Goal: Check status: Check status

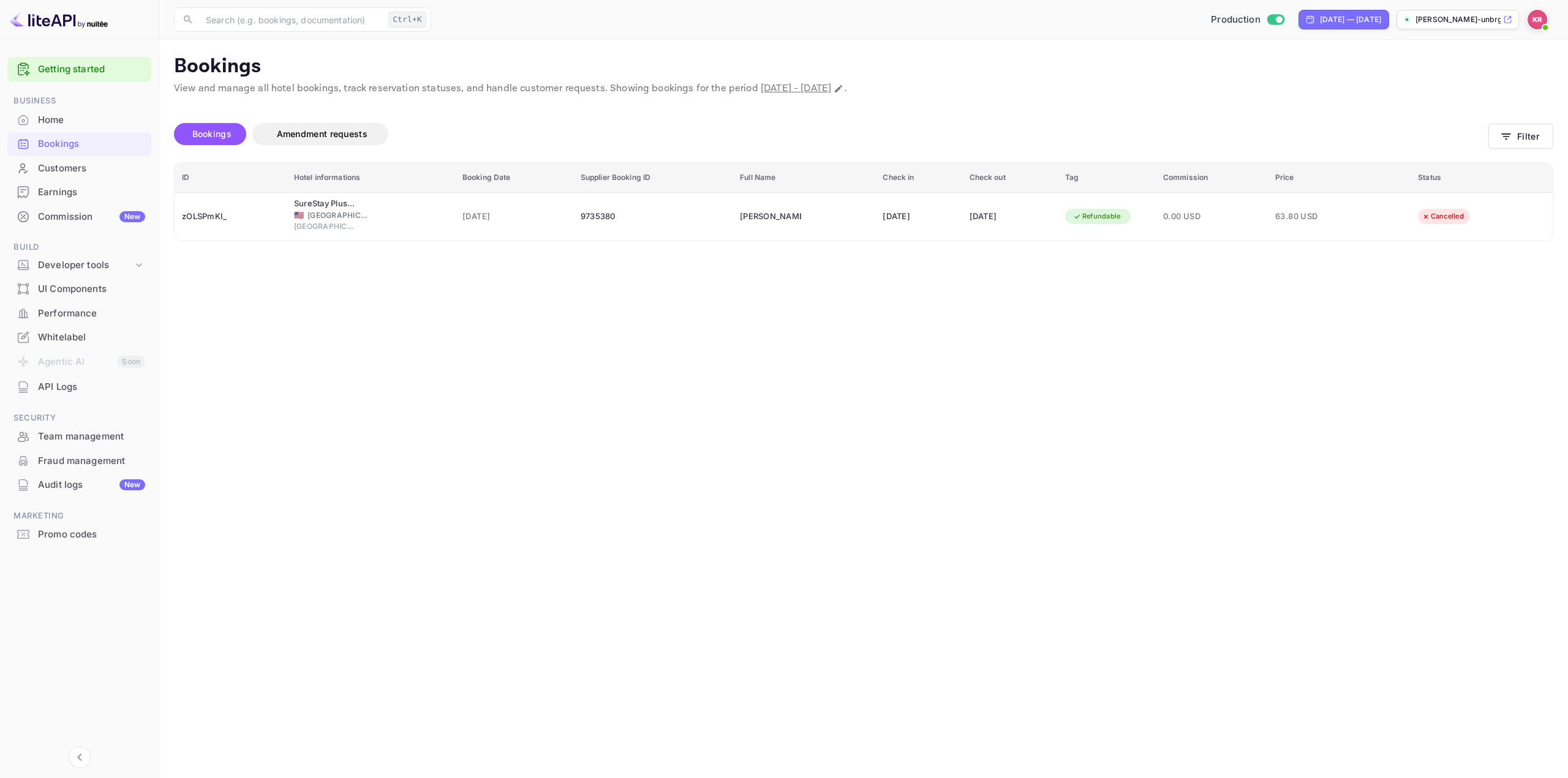
click at [1505, 133] on icon "button" at bounding box center [1506, 137] width 12 height 12
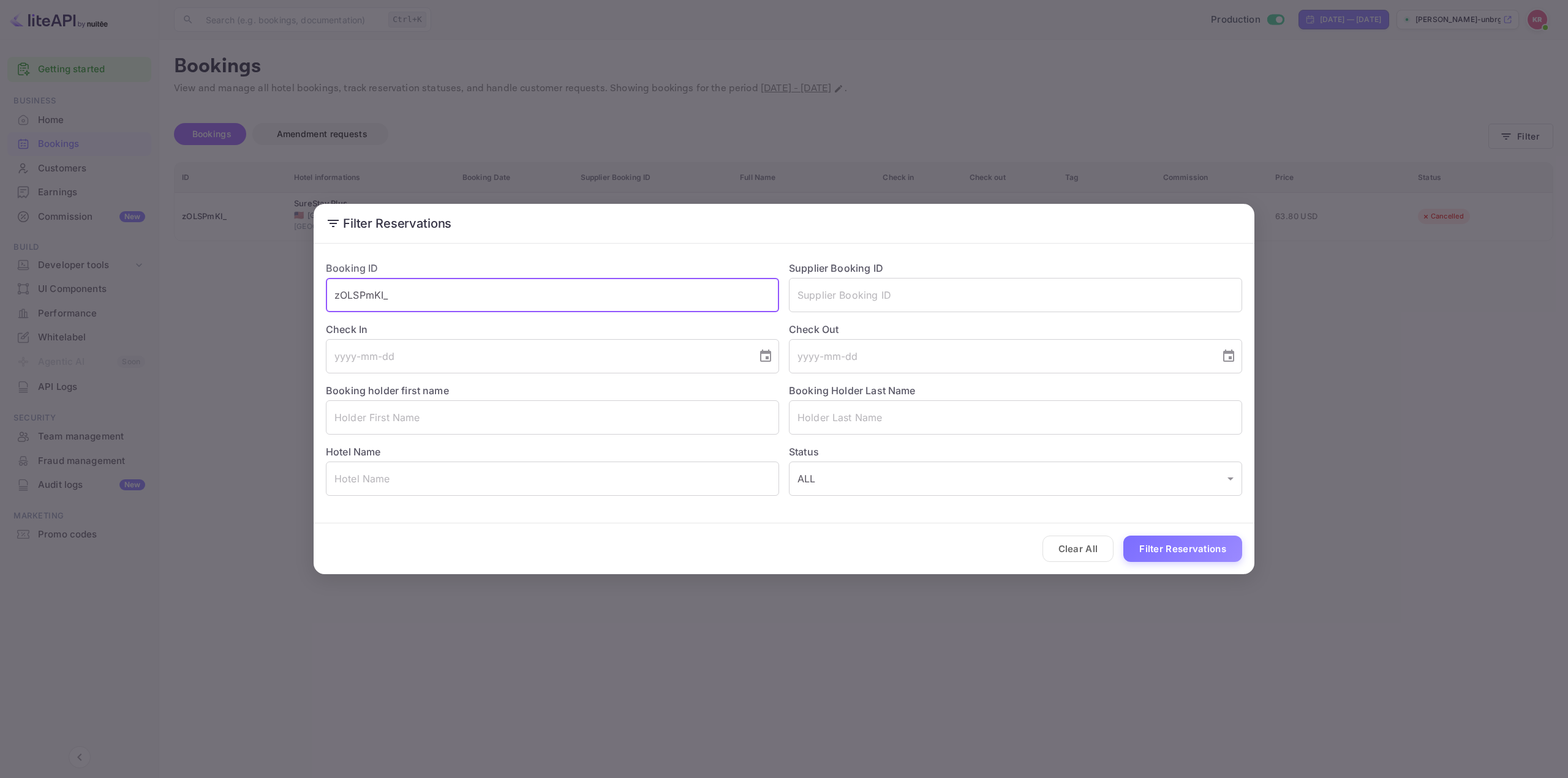
drag, startPoint x: 559, startPoint y: 294, endPoint x: 165, endPoint y: 316, distance: 394.6
click at [177, 315] on div "Filter Reservations Booking ID zOLSPmKI_ ​ Supplier Booking ID ​ Check In ​ Che…" at bounding box center [784, 389] width 1568 height 778
paste input "v84cVEd7y"
type input "v84cVEd7y"
click at [1182, 551] on button "Filter Reservations" at bounding box center [1182, 548] width 119 height 26
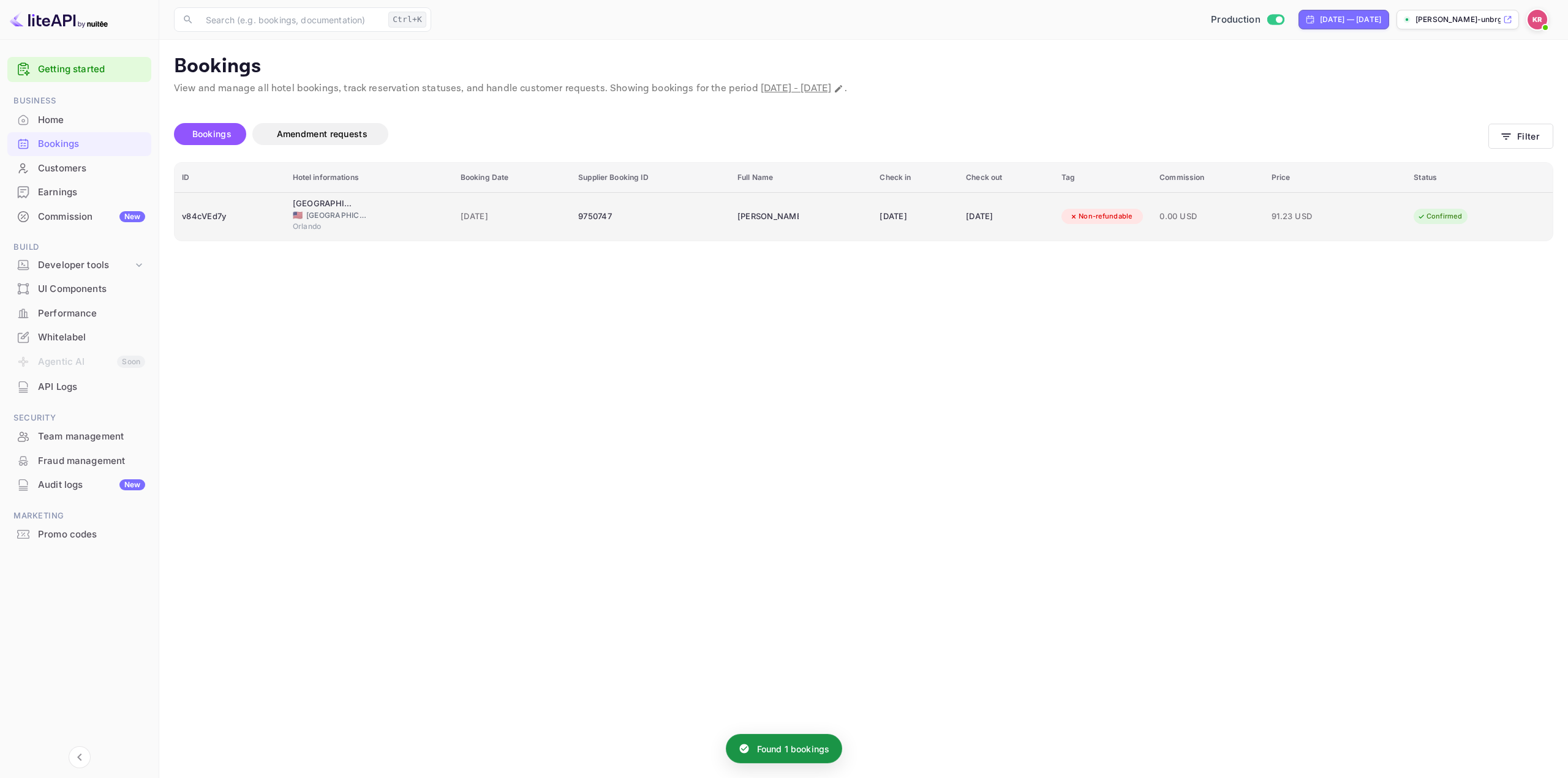
click at [1047, 225] on div "[DATE]" at bounding box center [1006, 217] width 81 height 20
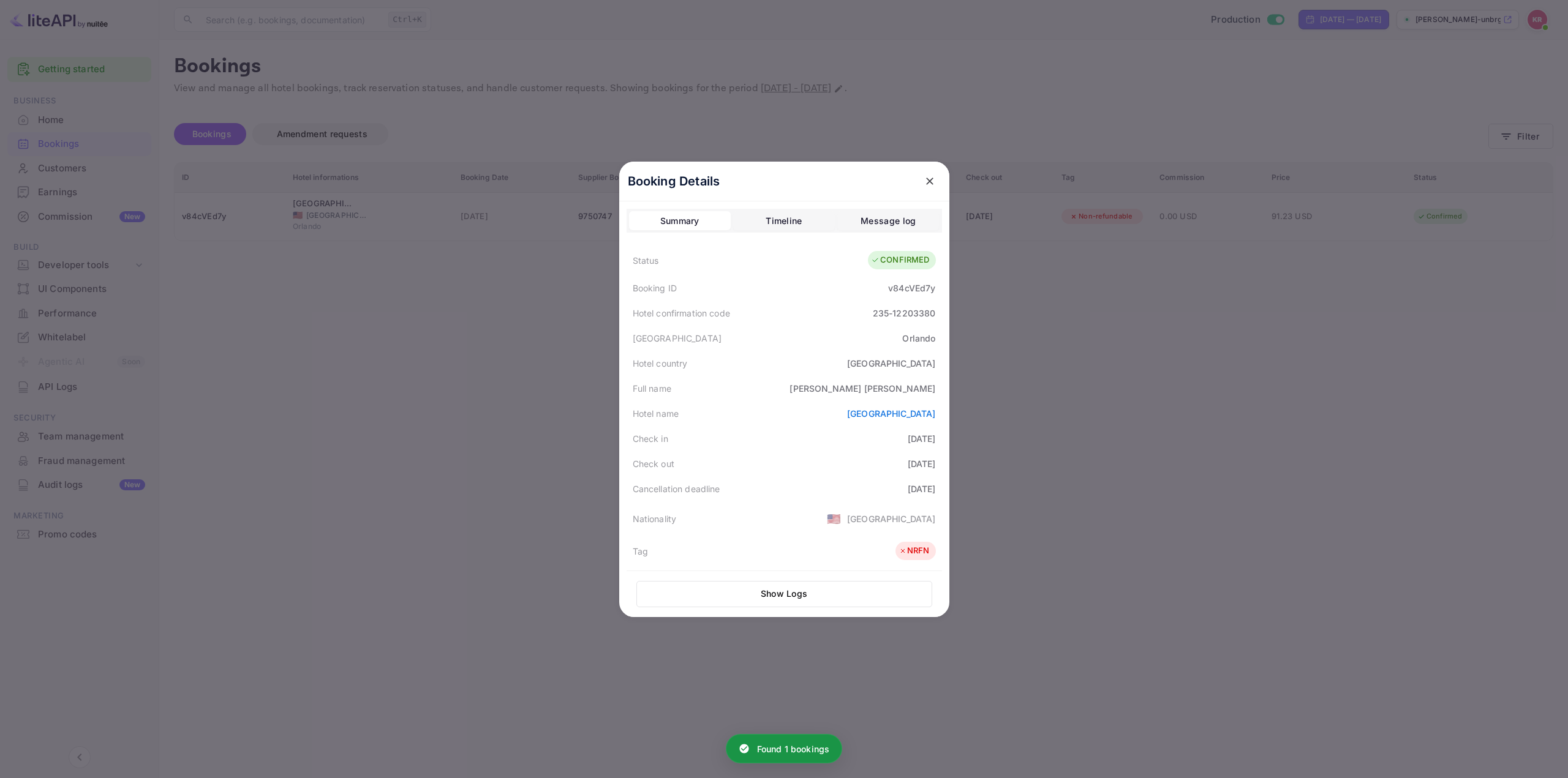
click at [889, 316] on div "235-12203380" at bounding box center [904, 313] width 63 height 13
copy div "235-12203380"
click at [449, 390] on div at bounding box center [784, 389] width 1568 height 778
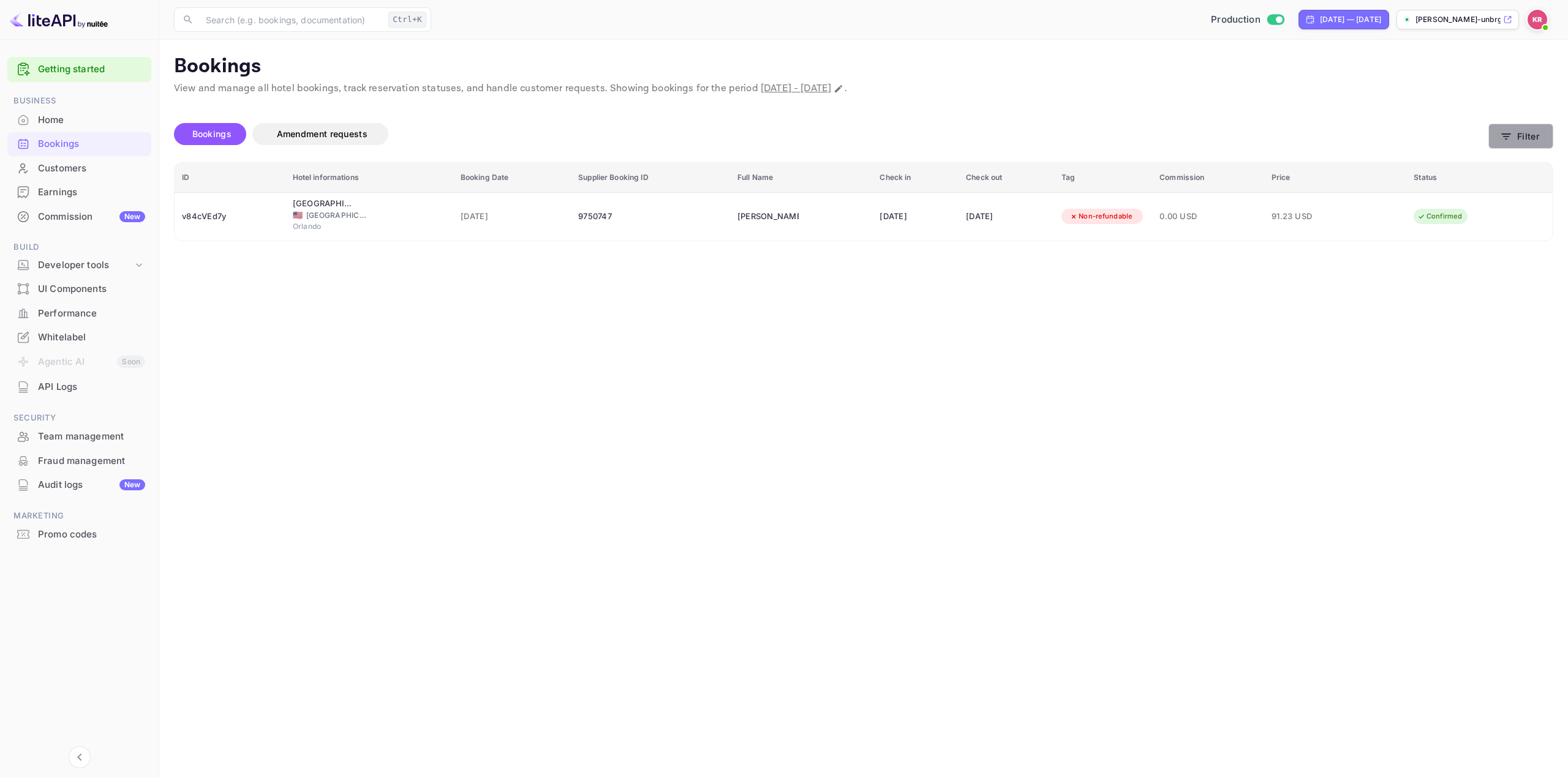
click at [1529, 131] on button "Filter" at bounding box center [1521, 136] width 65 height 25
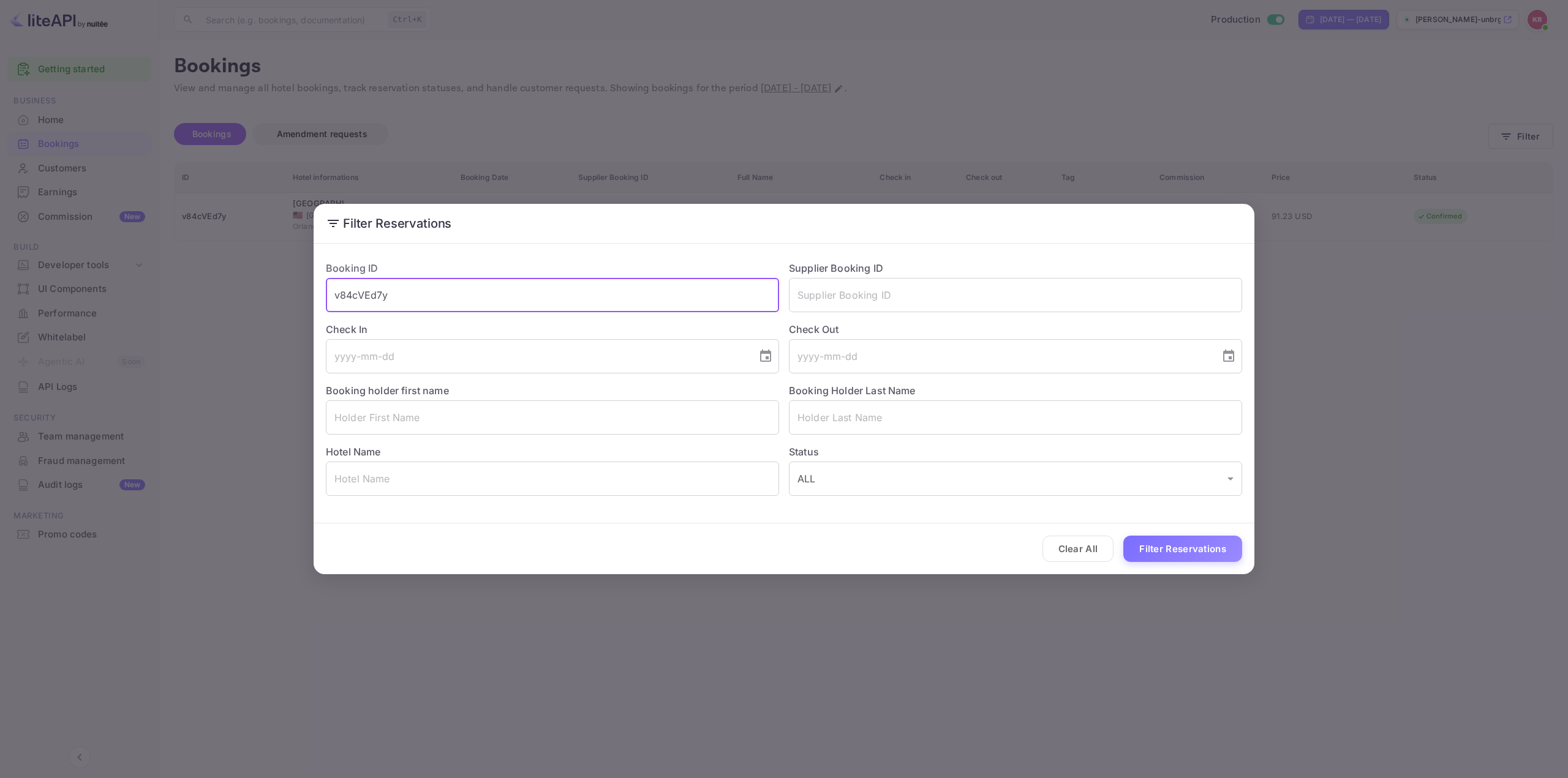
drag, startPoint x: 440, startPoint y: 293, endPoint x: 193, endPoint y: 291, distance: 247.0
click at [209, 291] on div "Filter Reservations Booking ID v84cVEd7y ​ Supplier Booking ID ​ Check In ​ Che…" at bounding box center [784, 389] width 1568 height 778
paste input "4R3NPJktE"
type input "4R3NPJktE"
click at [1182, 541] on button "Filter Reservations" at bounding box center [1182, 548] width 119 height 26
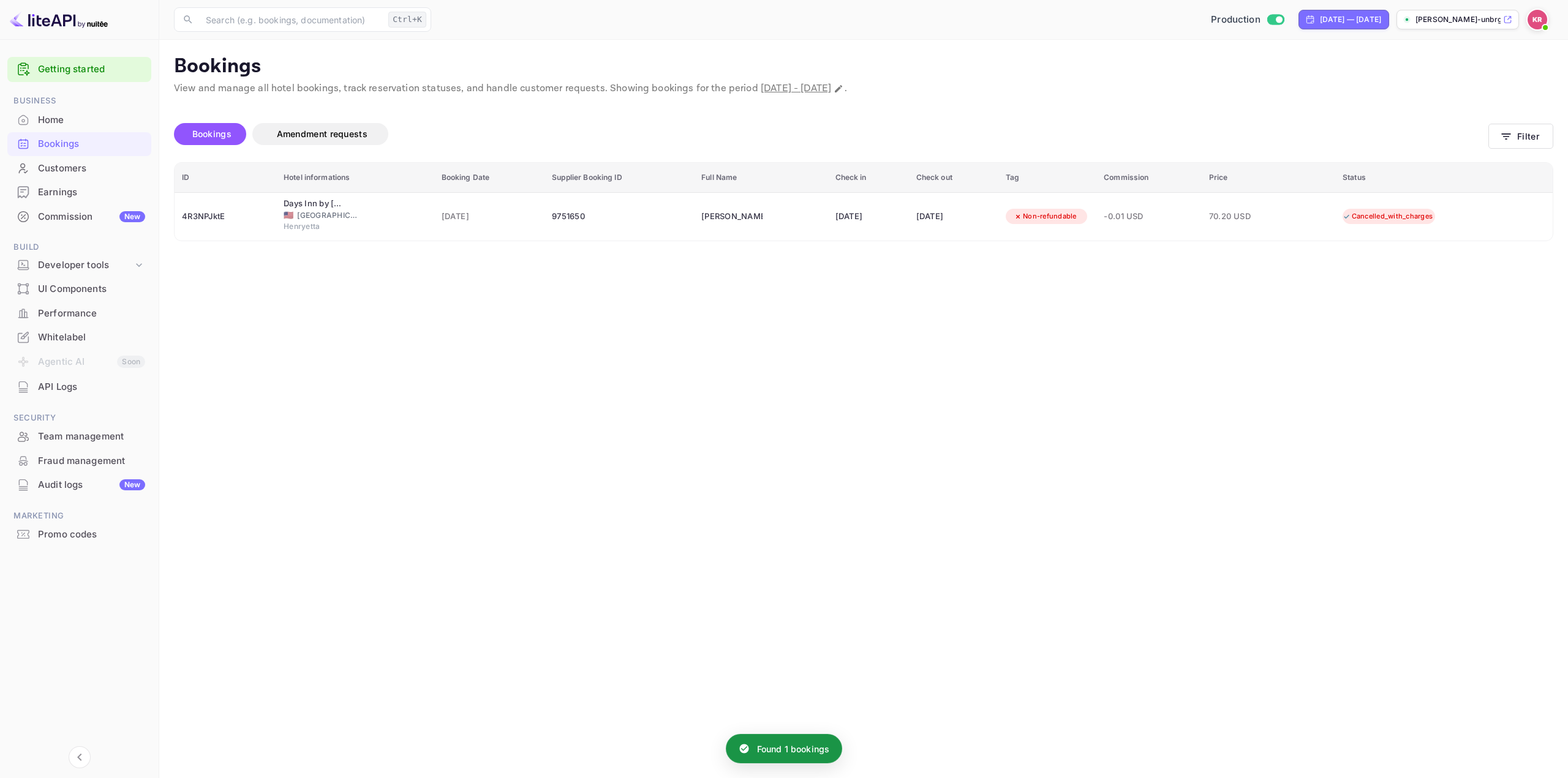
click at [1361, 283] on main "Bookings View and manage all hotel bookings, track reservation statuses, and ha…" at bounding box center [864, 409] width 1409 height 738
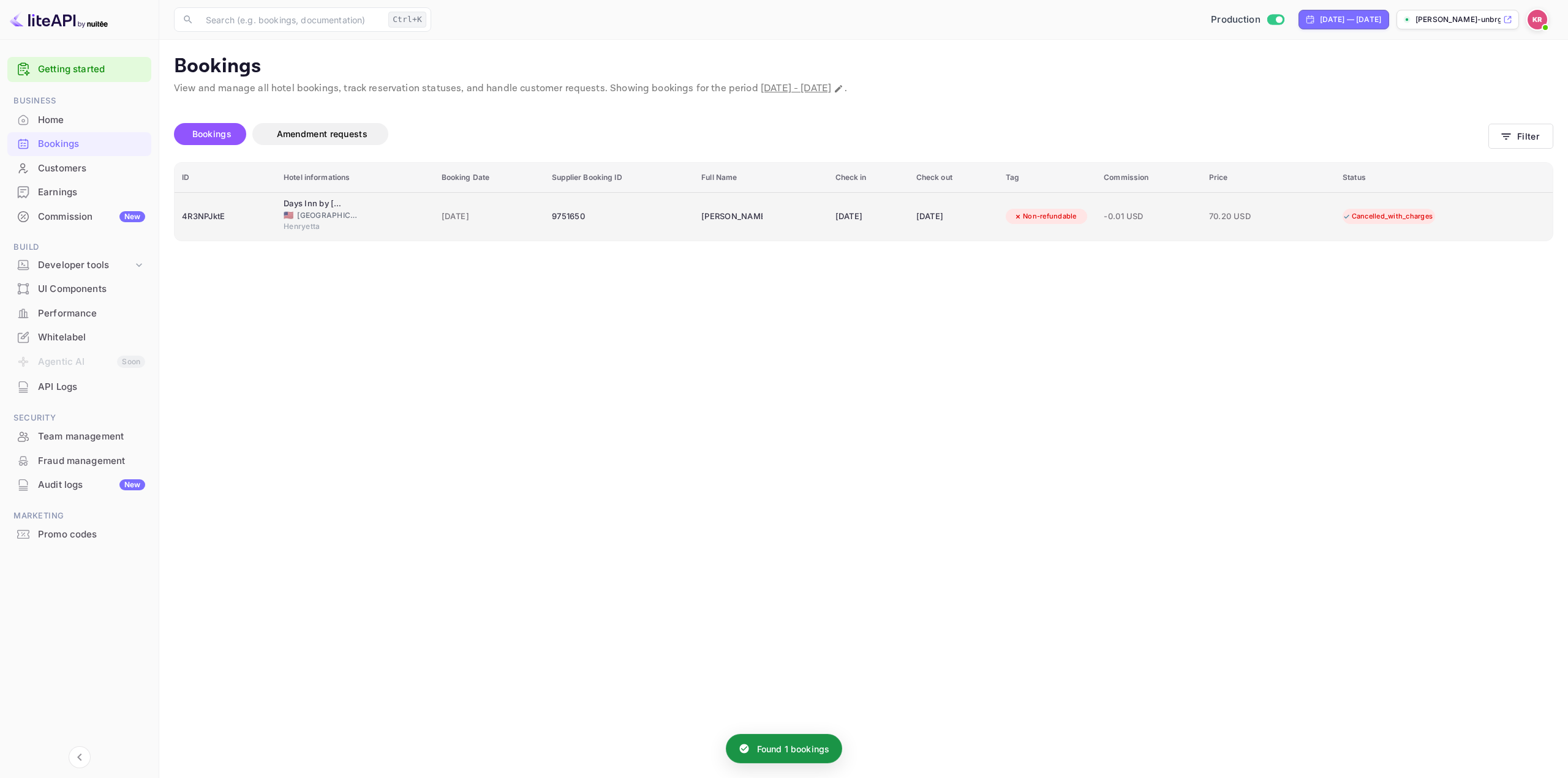
click at [1238, 228] on td "70.20 USD" at bounding box center [1268, 216] width 134 height 49
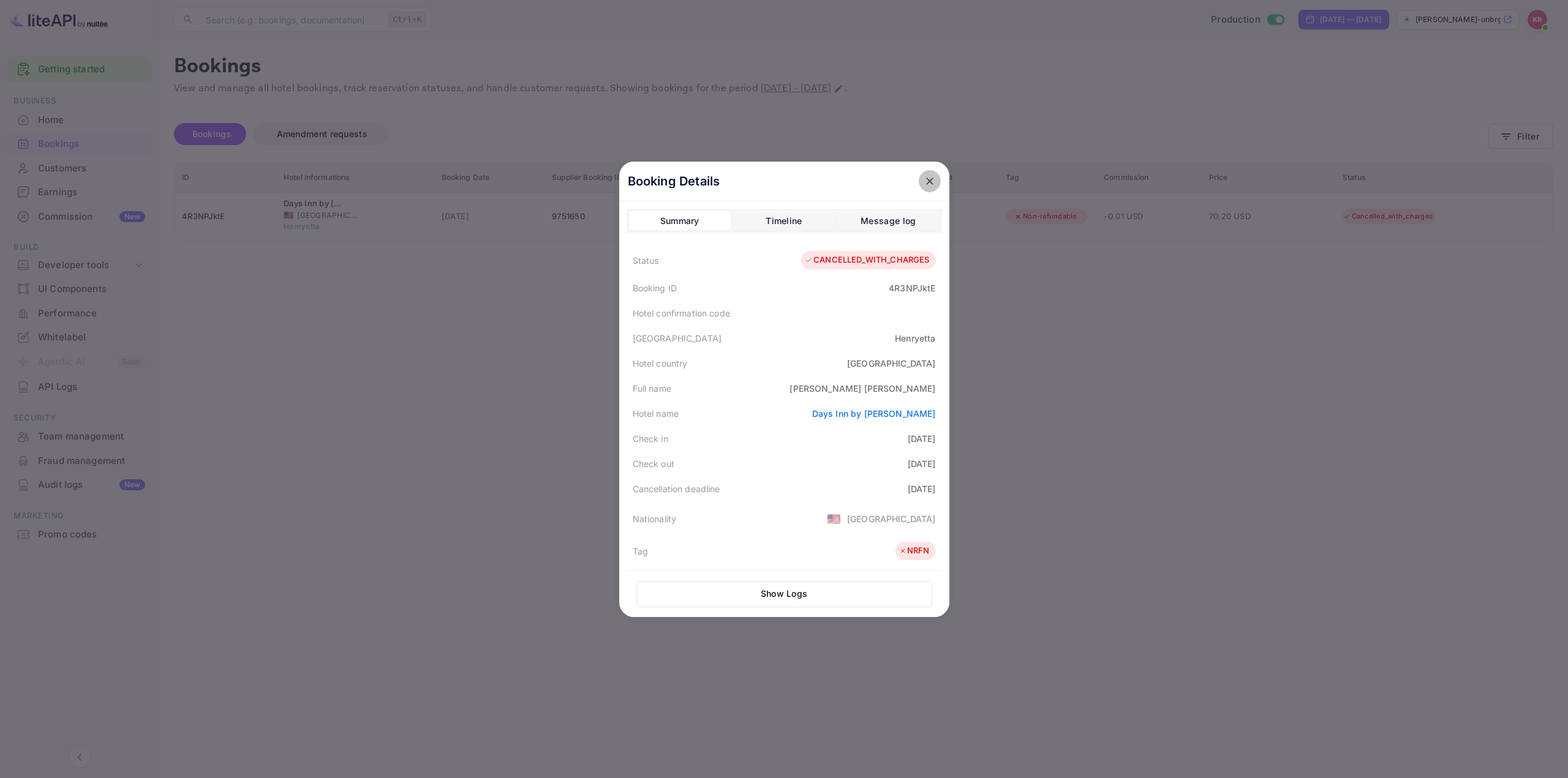
click at [924, 182] on icon "close" at bounding box center [930, 181] width 12 height 12
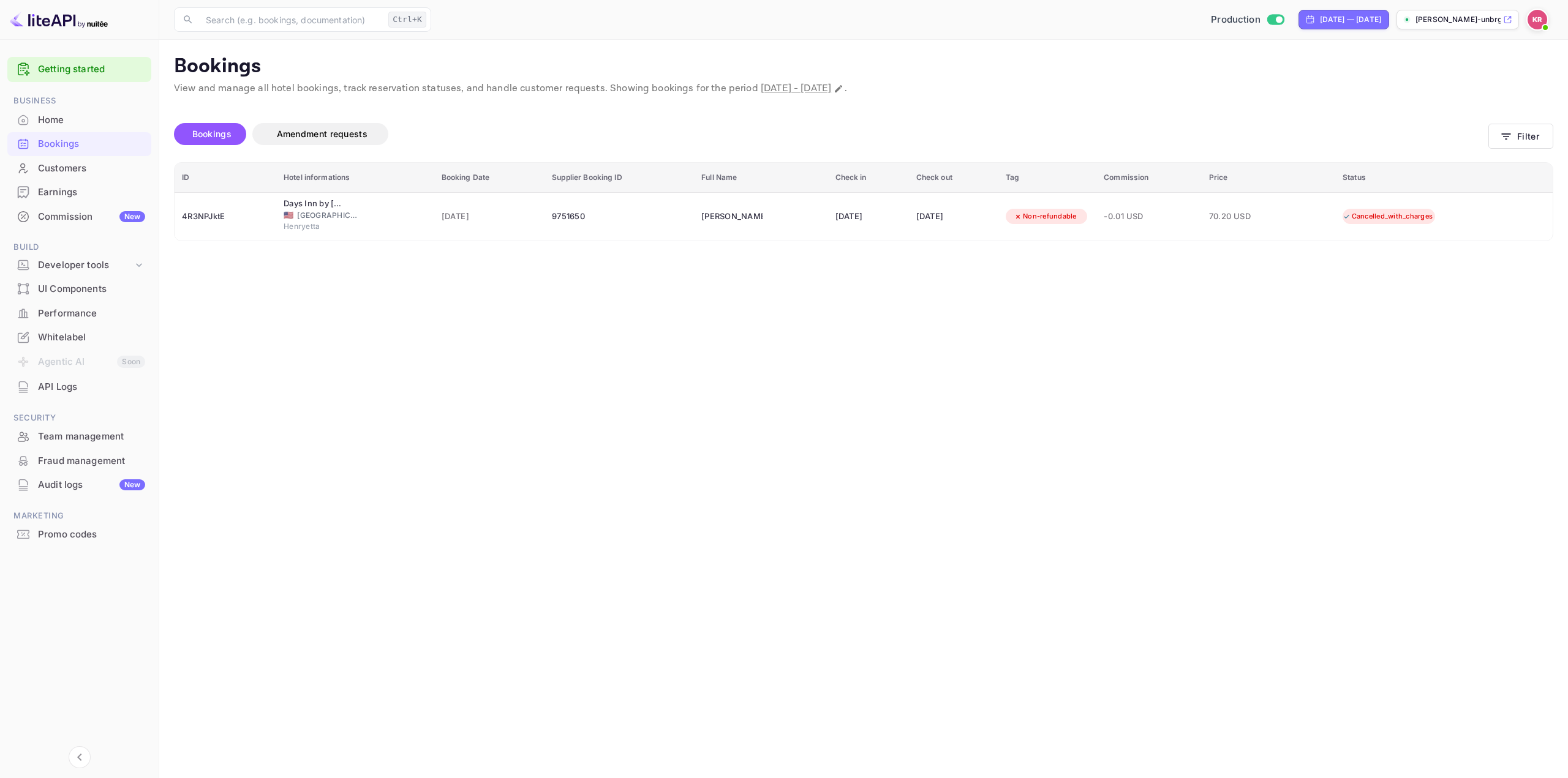
click at [822, 332] on main "Bookings View and manage all hotel bookings, track reservation statuses, and ha…" at bounding box center [864, 409] width 1409 height 738
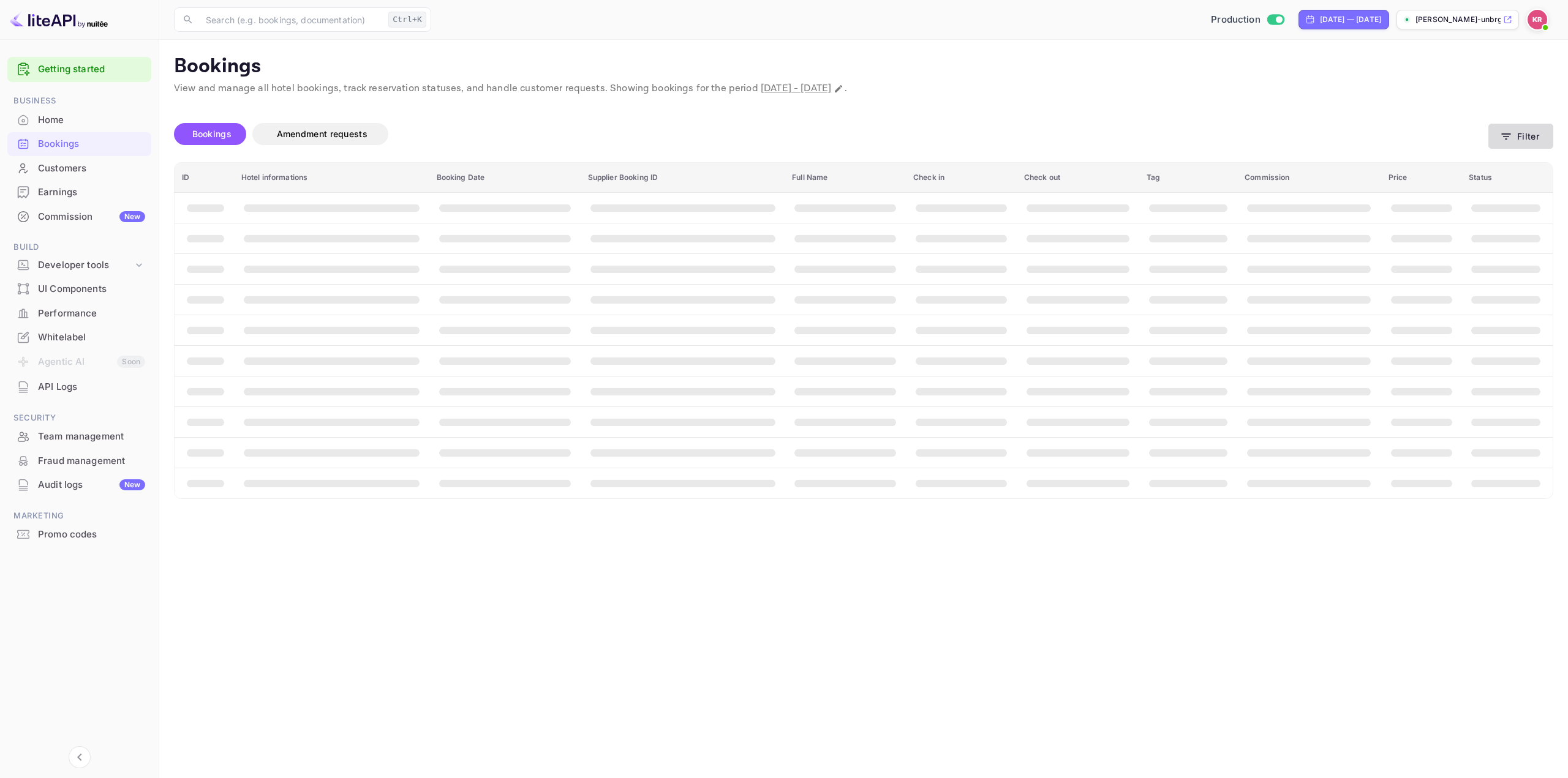
click at [1517, 124] on button "Filter" at bounding box center [1521, 136] width 65 height 25
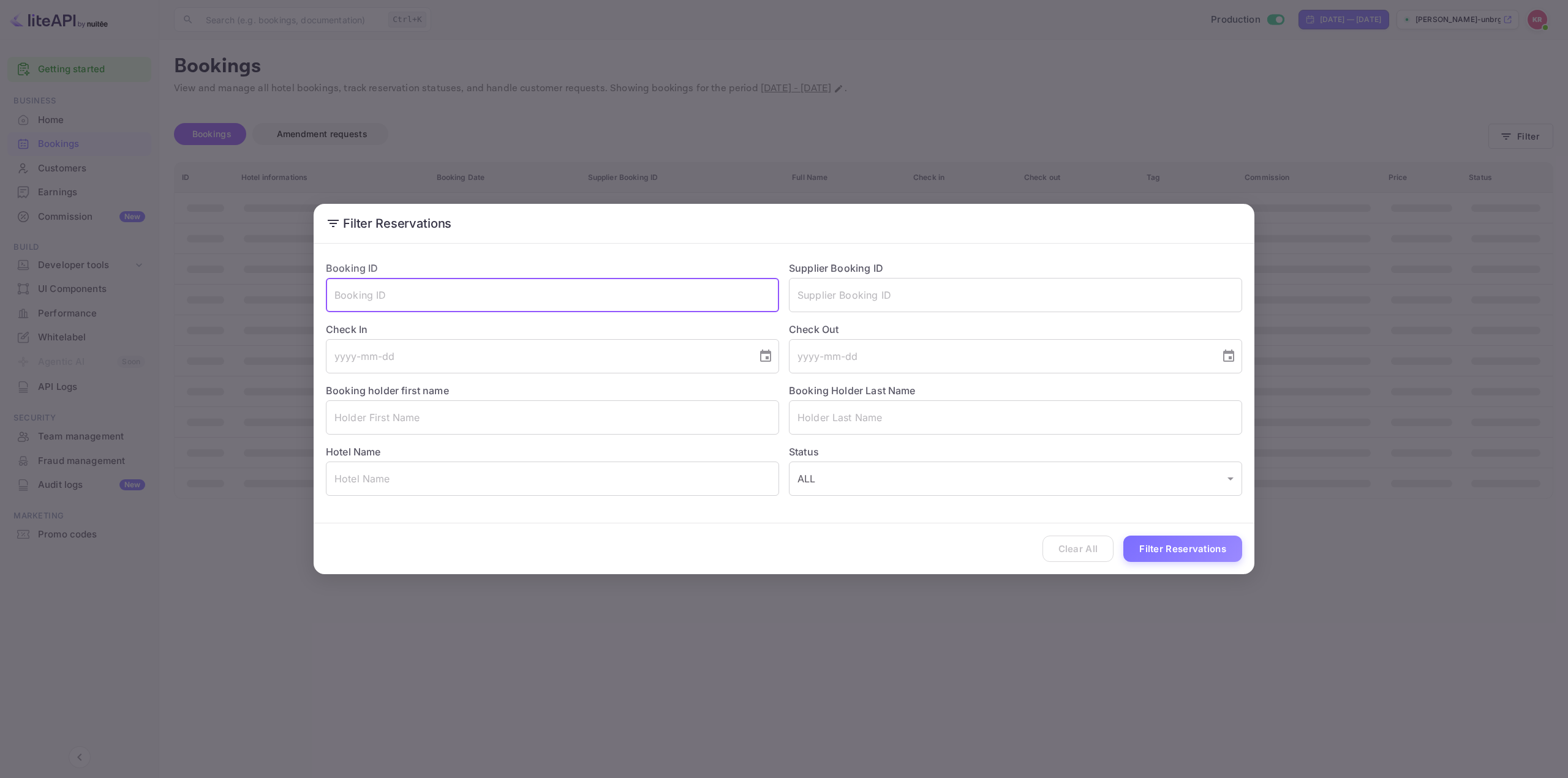
click at [443, 293] on input "text" at bounding box center [552, 295] width 453 height 34
paste input "bD5lhosiK"
type input "bD5lhosiK"
click at [1177, 547] on button "Filter Reservations" at bounding box center [1182, 548] width 119 height 26
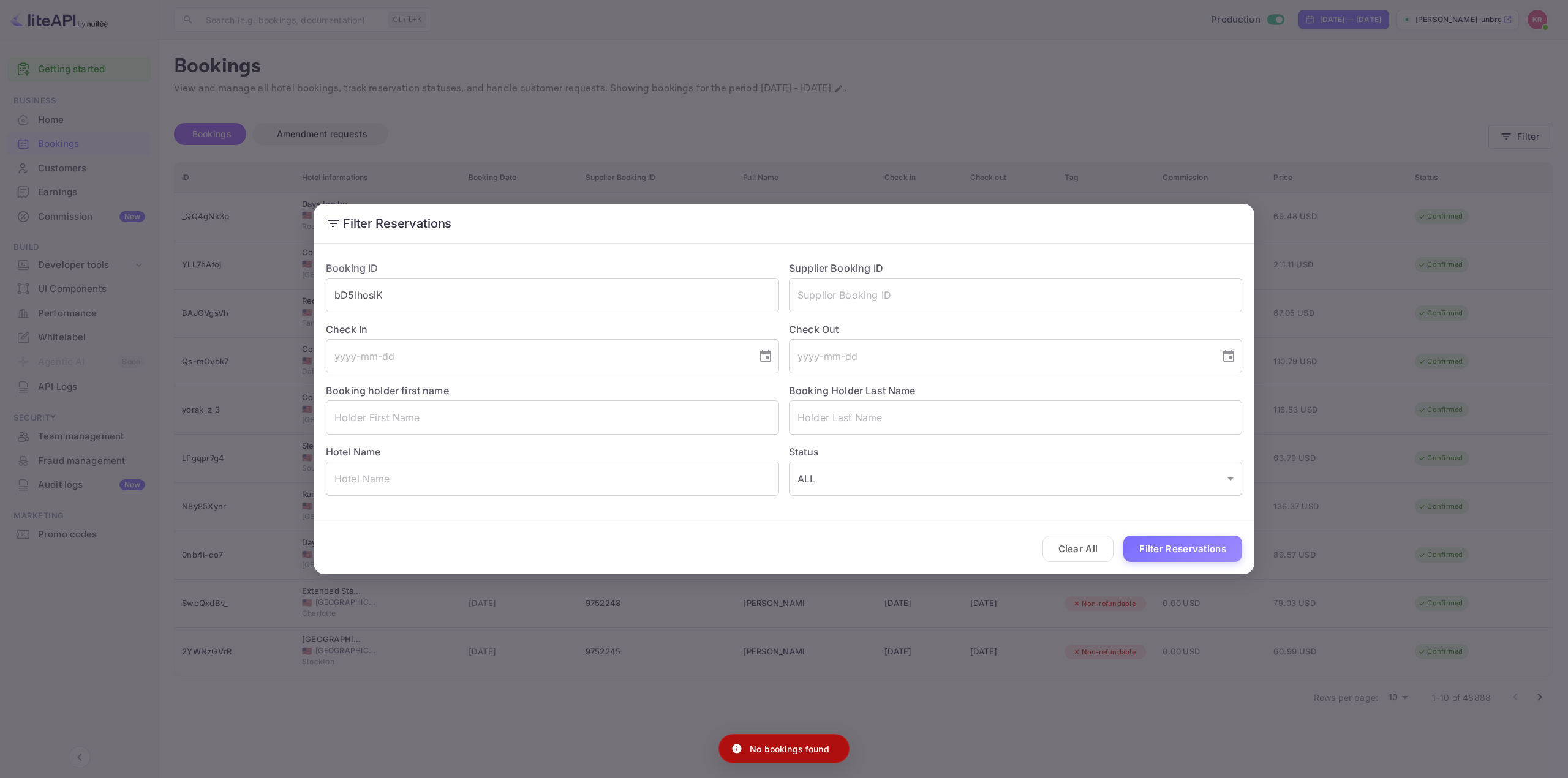
click at [941, 90] on div "Filter Reservations Booking ID bD5lhosiK ​ Supplier Booking ID ​ Check In ​ Che…" at bounding box center [784, 389] width 1568 height 778
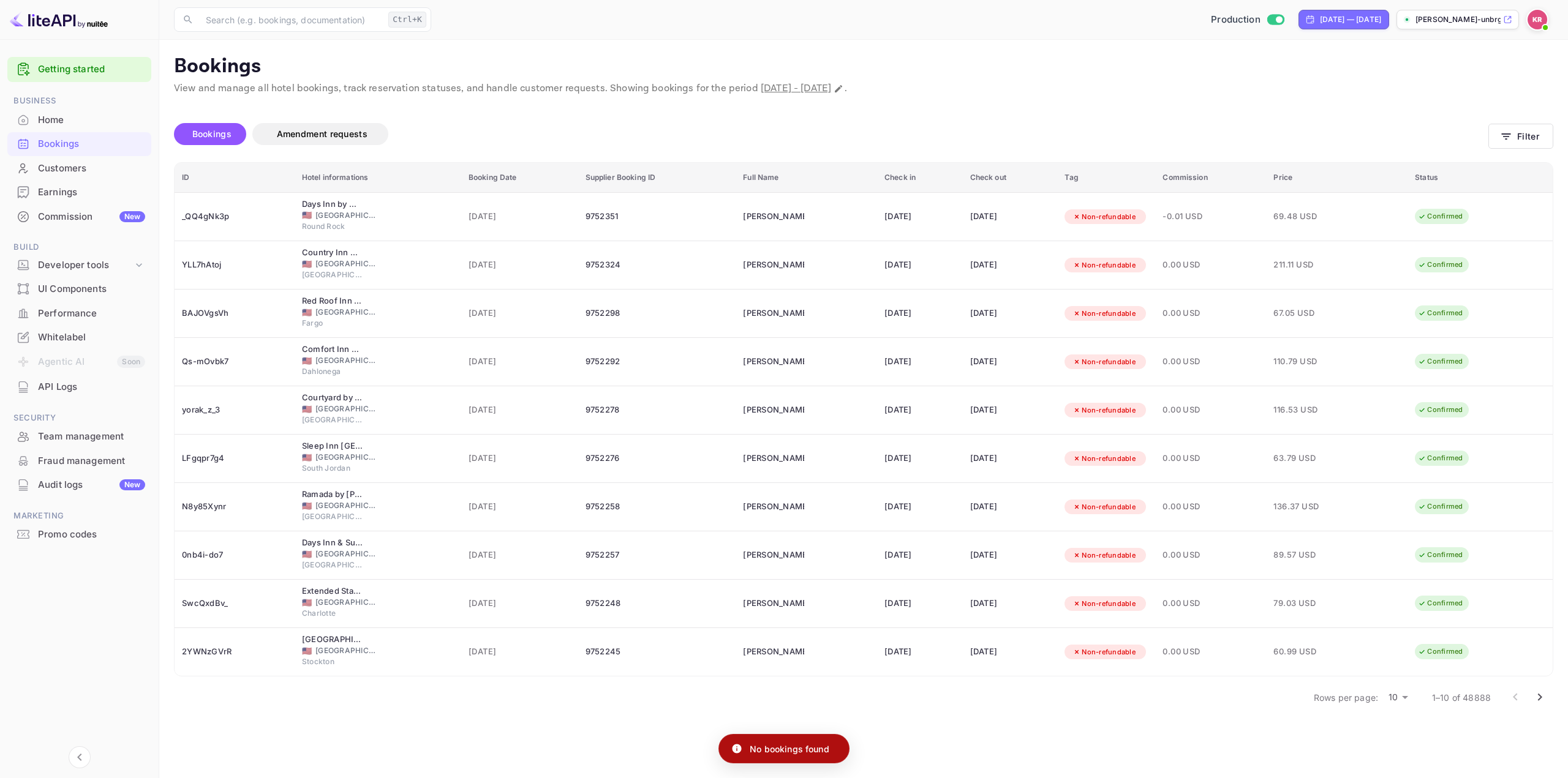
click at [831, 88] on span "[DATE] - [DATE]" at bounding box center [796, 88] width 70 height 13
click at [845, 90] on button "Change date range" at bounding box center [839, 89] width 12 height 12
select select "8"
select select "2025"
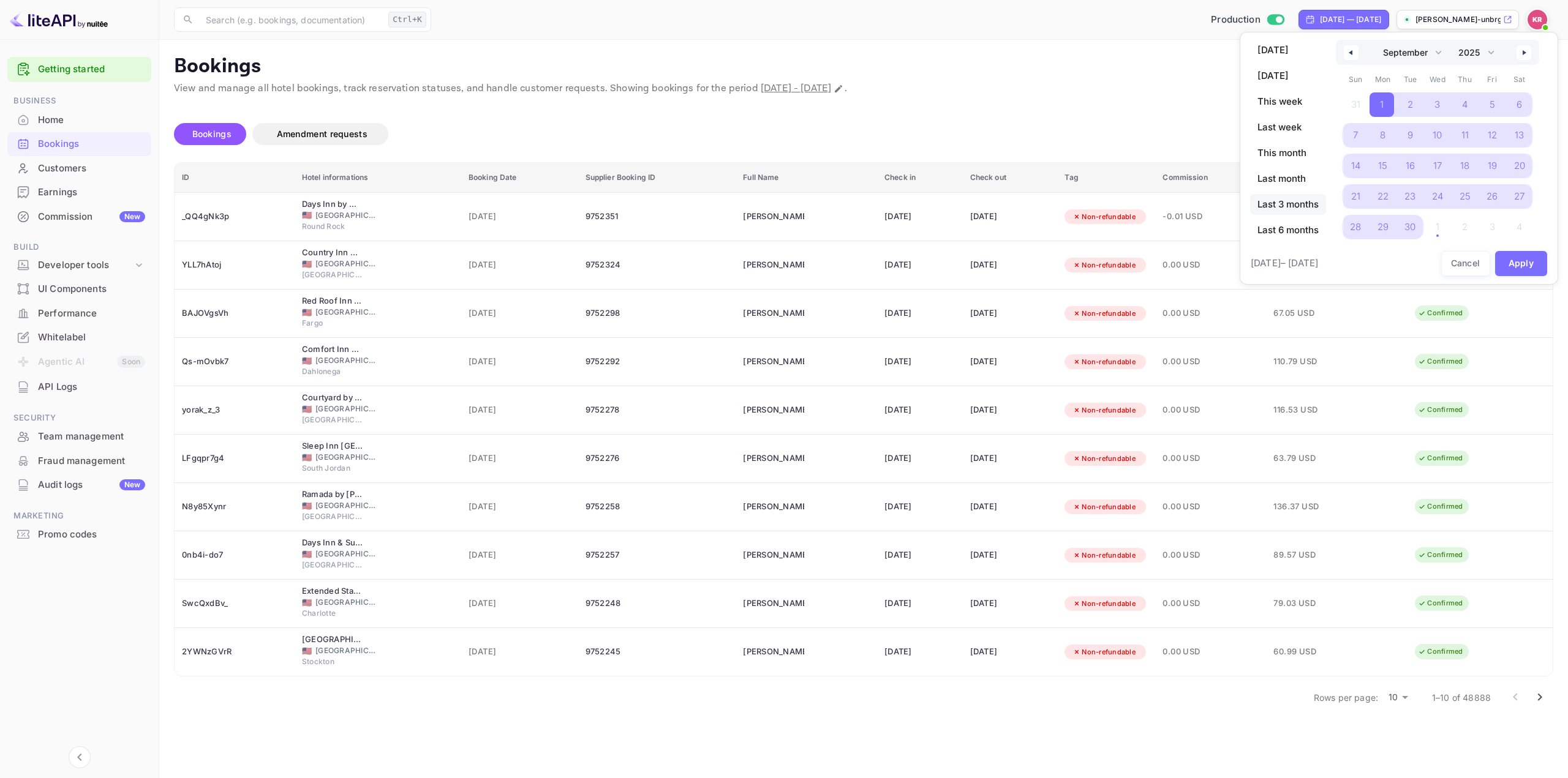
click at [1294, 209] on span "Last 3 months" at bounding box center [1288, 204] width 76 height 21
select select "6"
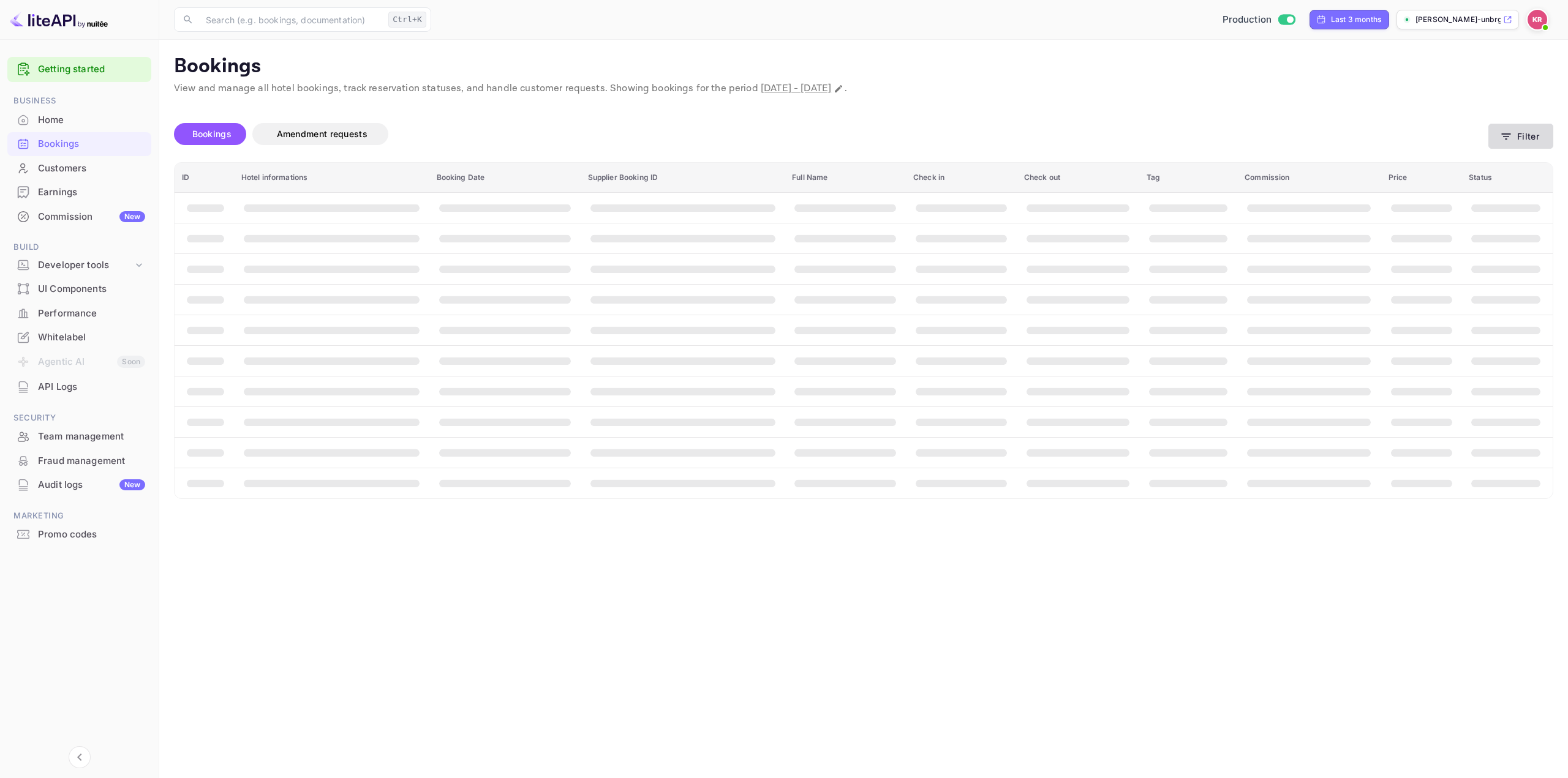
click at [1525, 134] on button "Filter" at bounding box center [1521, 136] width 65 height 25
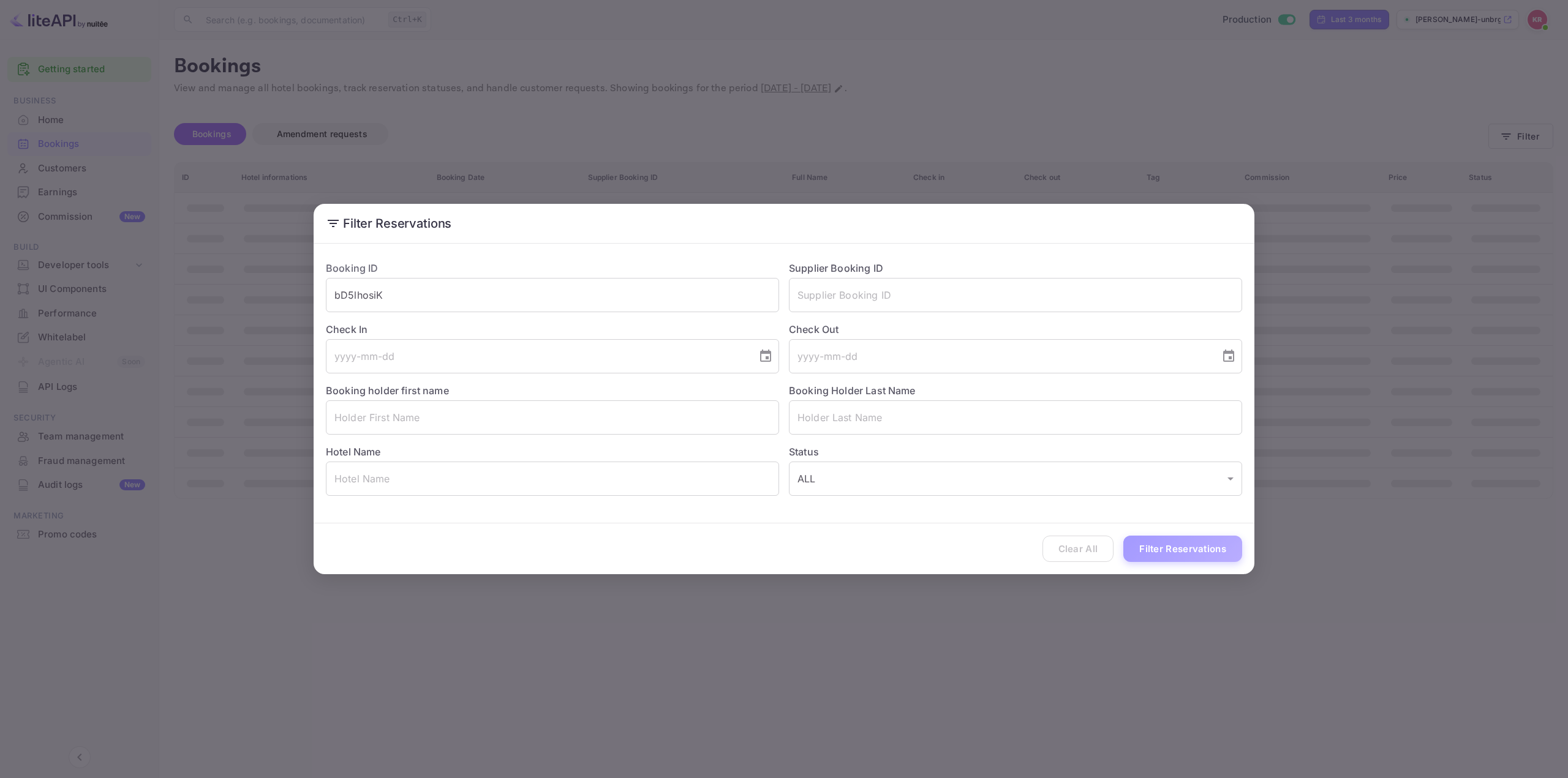
drag, startPoint x: 1187, startPoint y: 540, endPoint x: 1187, endPoint y: 550, distance: 10.0
click at [1187, 541] on button "Filter Reservations" at bounding box center [1182, 548] width 119 height 26
click at [1187, 550] on div "Clear All Loading..." at bounding box center [784, 548] width 941 height 51
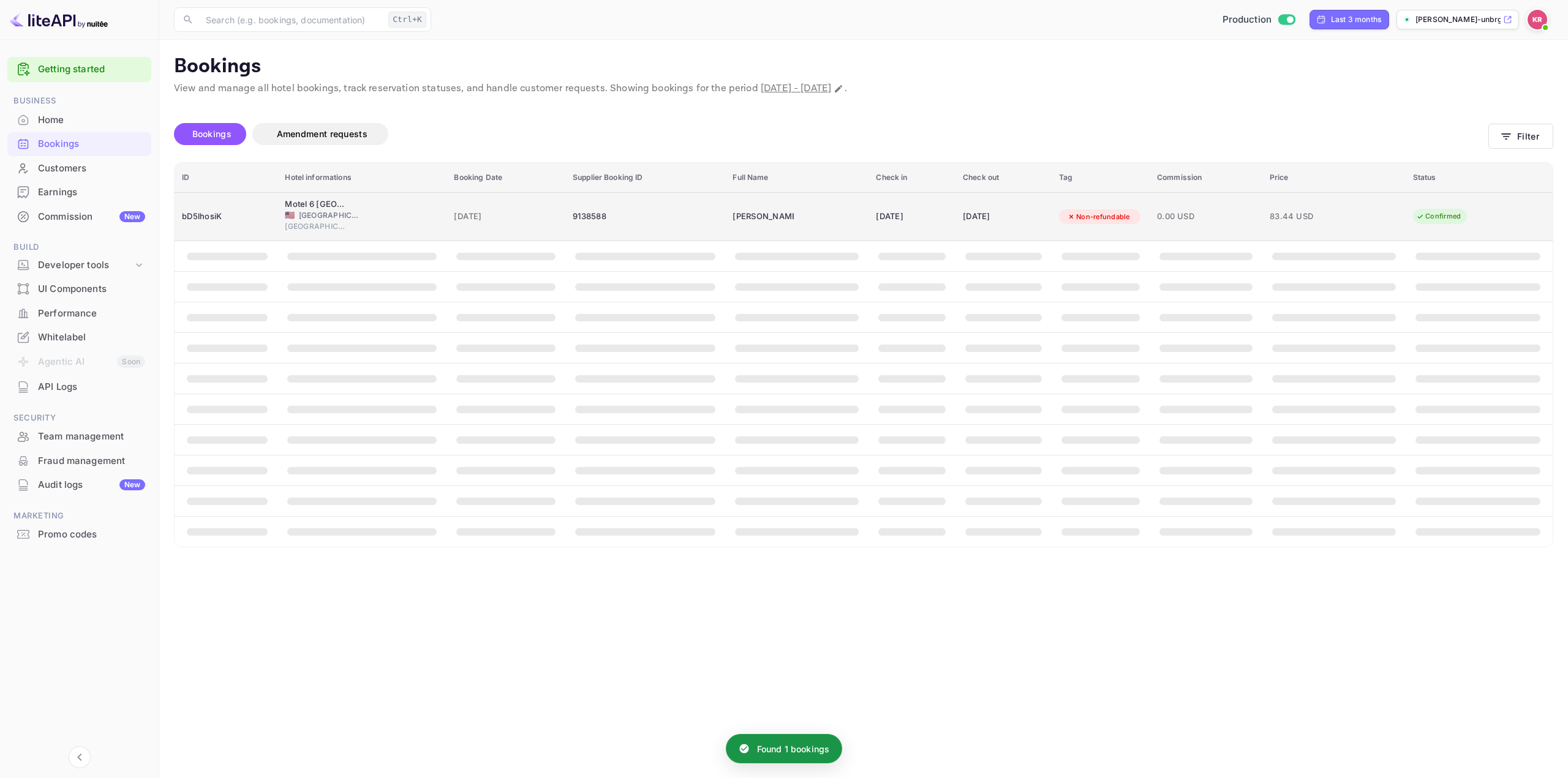
click at [1092, 222] on div "Non-refundable" at bounding box center [1099, 217] width 79 height 15
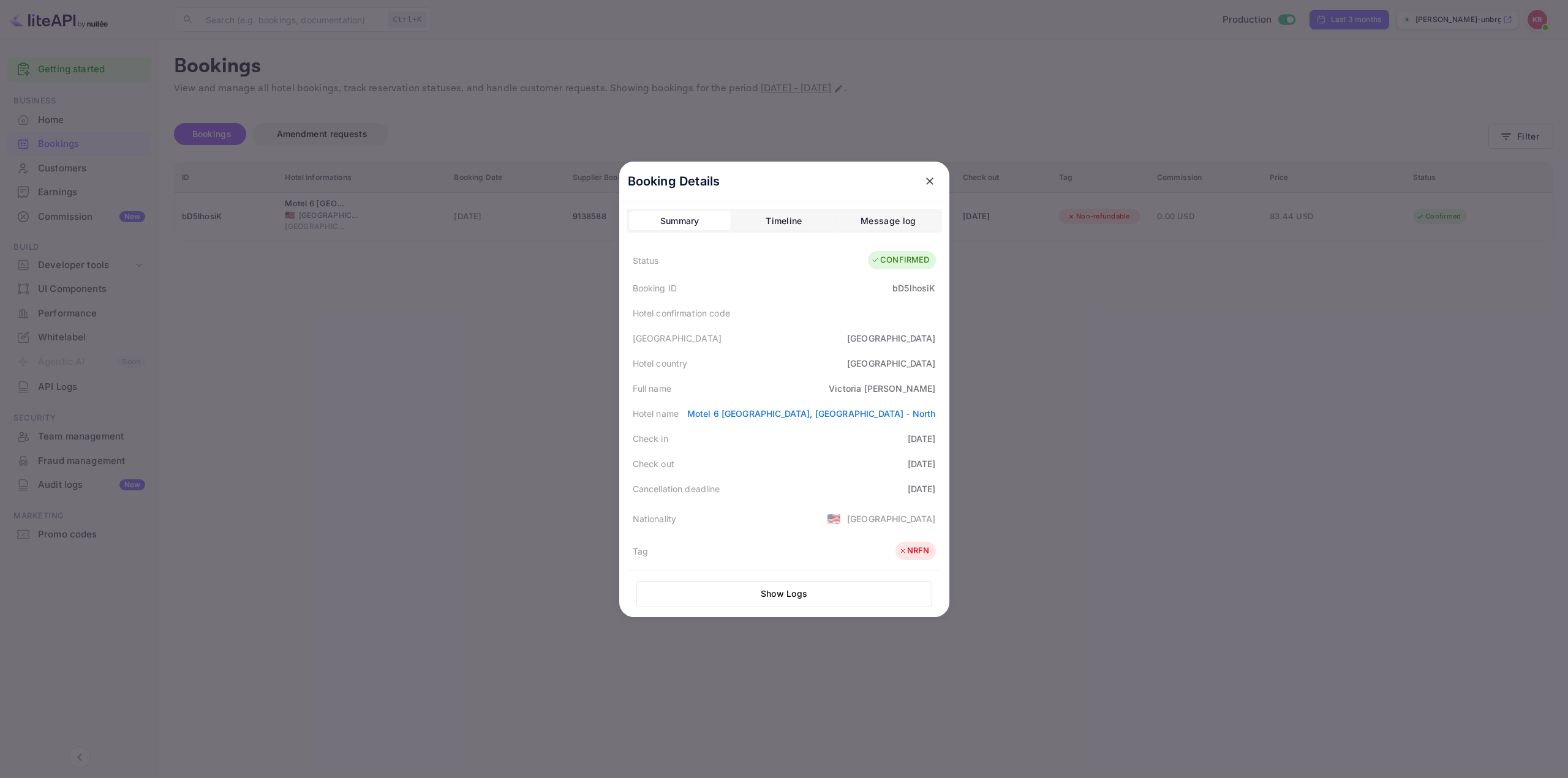
click at [911, 288] on div "bD5lhosiK" at bounding box center [914, 288] width 43 height 13
copy div "bD5lhosiK"
